Goal: Task Accomplishment & Management: Use online tool/utility

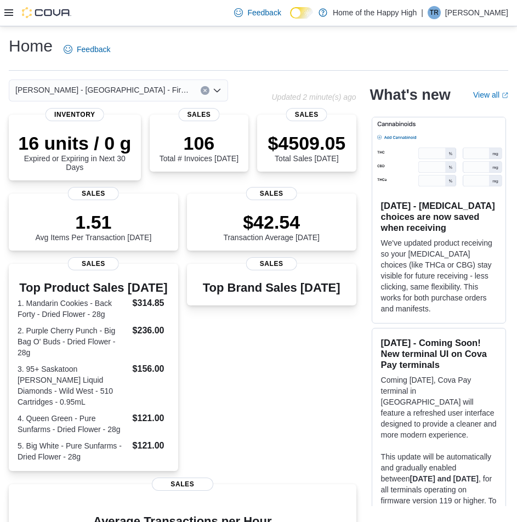
click at [13, 11] on icon at bounding box center [8, 12] width 9 height 9
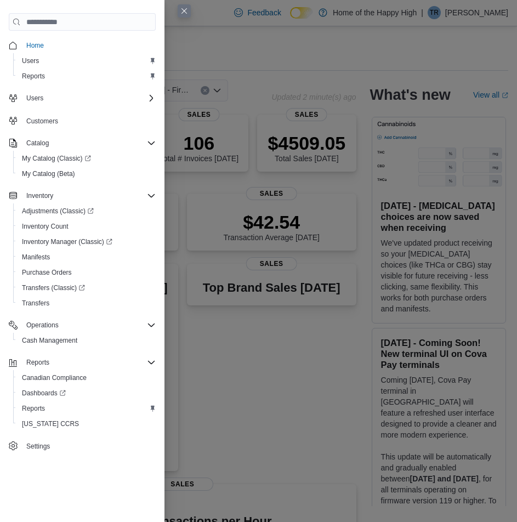
click at [10, 11] on div "Home Users Reports Users Customers Catalog My Catalog (Classic) My Catalog (Bet…" at bounding box center [82, 261] width 164 height 522
click at [32, 410] on span "Reports" at bounding box center [33, 408] width 23 height 9
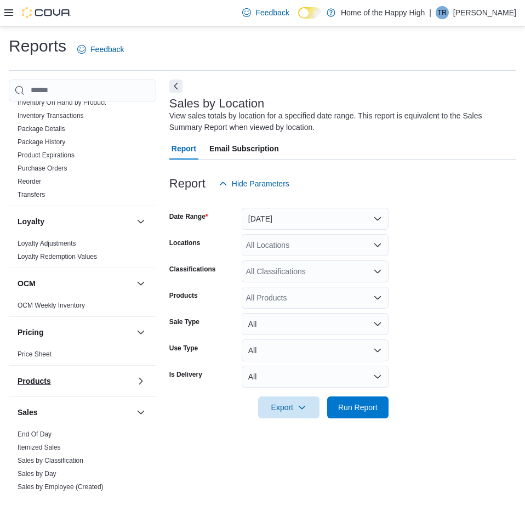
scroll to position [475, 0]
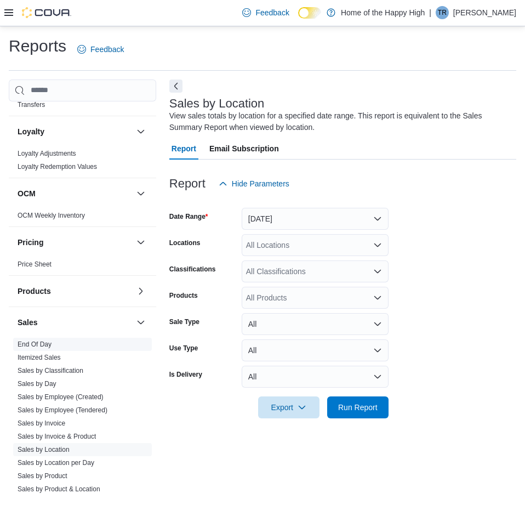
click at [38, 339] on span "End Of Day" at bounding box center [82, 344] width 139 height 13
click at [16, 343] on span "End Of Day" at bounding box center [82, 344] width 139 height 13
click at [26, 344] on link "End Of Day" at bounding box center [35, 344] width 34 height 8
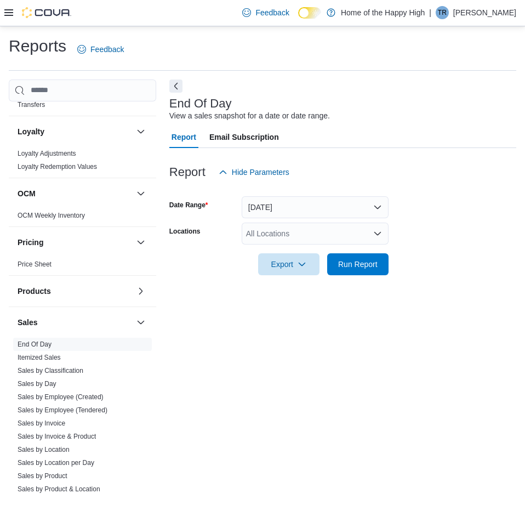
click at [283, 240] on div "All Locations" at bounding box center [315, 234] width 147 height 22
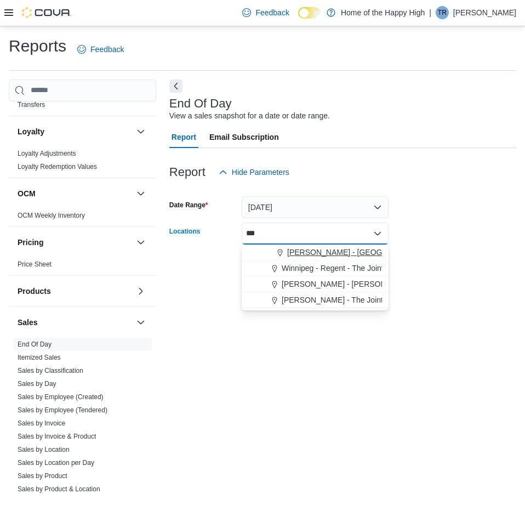
type input "***"
click at [292, 251] on span "[PERSON_NAME] - [GEOGRAPHIC_DATA] - Fire & Flower" at bounding box center [388, 252] width 202 height 11
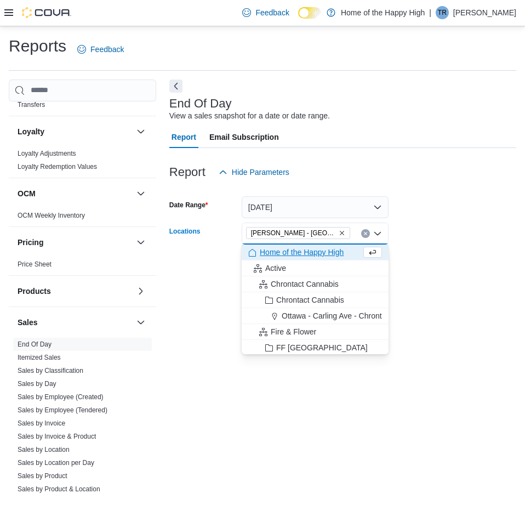
click at [343, 140] on div "Report Email Subscription" at bounding box center [342, 137] width 347 height 22
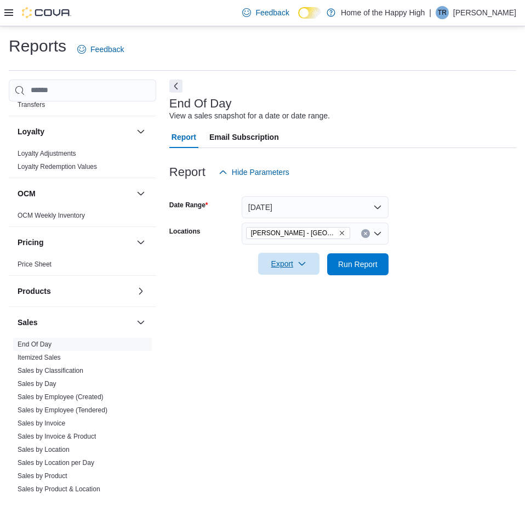
drag, startPoint x: 301, startPoint y: 259, endPoint x: 302, endPoint y: 274, distance: 14.8
click at [297, 261] on span "Export" at bounding box center [289, 264] width 48 height 22
drag, startPoint x: 304, startPoint y: 309, endPoint x: 369, endPoint y: 309, distance: 65.2
click at [308, 309] on span "Export to Pdf" at bounding box center [290, 308] width 49 height 9
